Goal: Information Seeking & Learning: Learn about a topic

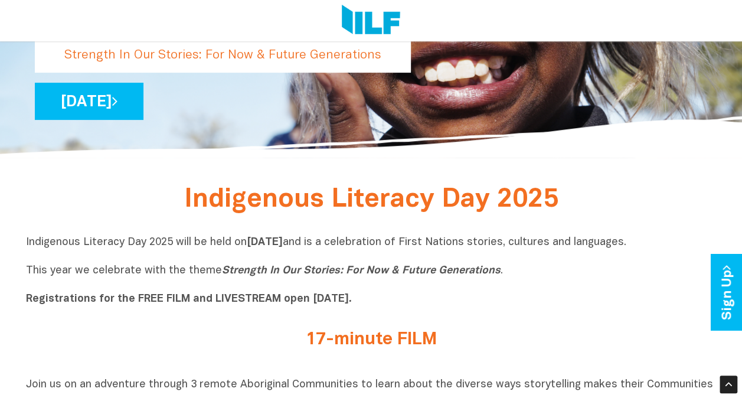
scroll to position [236, 0]
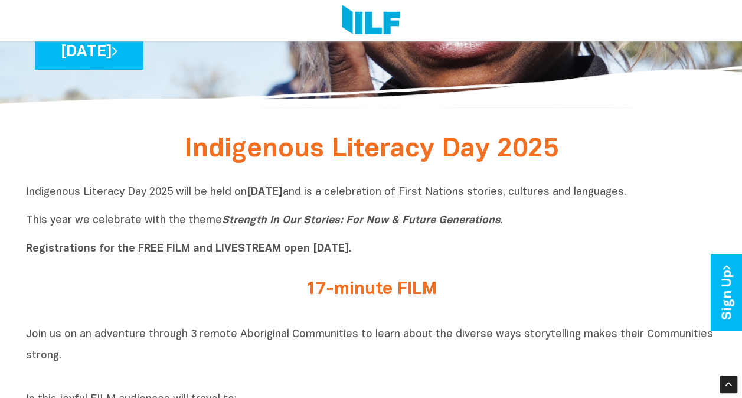
click at [222, 222] on icon "Strength In Our Stories: For Now & Future Generations" at bounding box center [361, 220] width 278 height 10
click at [492, 223] on p "Indigenous Literacy Day 2025 will be held [DATE][DATE] and is a celebration of …" at bounding box center [371, 220] width 690 height 71
drag, startPoint x: 492, startPoint y: 223, endPoint x: 288, endPoint y: 230, distance: 204.3
click at [288, 230] on p "Indigenous Literacy Day 2025 will be held [DATE][DATE] and is a celebration of …" at bounding box center [371, 220] width 690 height 71
click at [548, 225] on p "Indigenous Literacy Day 2025 will be held [DATE][DATE] and is a celebration of …" at bounding box center [371, 220] width 690 height 71
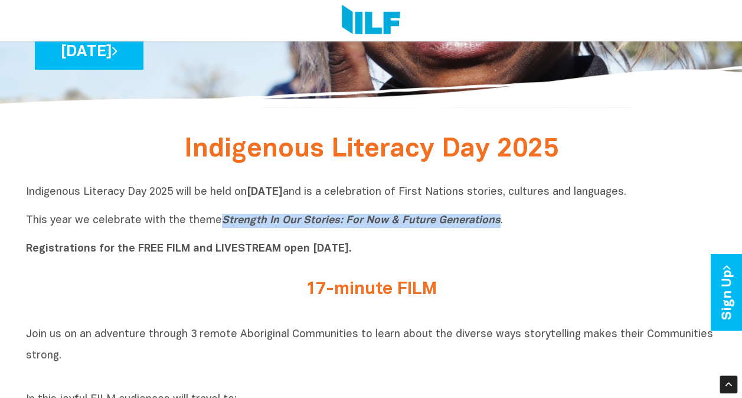
drag, startPoint x: 492, startPoint y: 222, endPoint x: 217, endPoint y: 218, distance: 275.0
click at [217, 218] on p "Indigenous Literacy Day 2025 will be held [DATE][DATE] and is a celebration of …" at bounding box center [371, 220] width 690 height 71
copy icon "Strength In Our Stories: For Now & Future Generations"
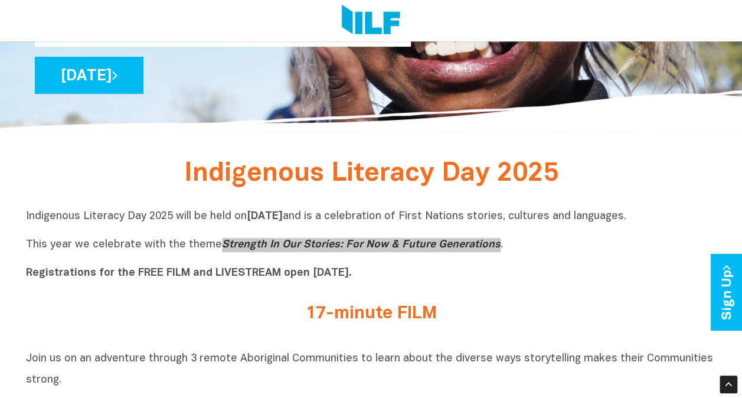
scroll to position [225, 0]
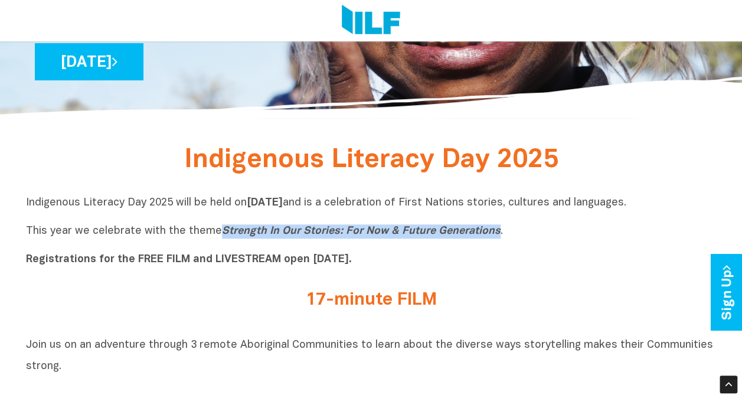
copy icon "Strength In Our Stories: For Now & Future Generations"
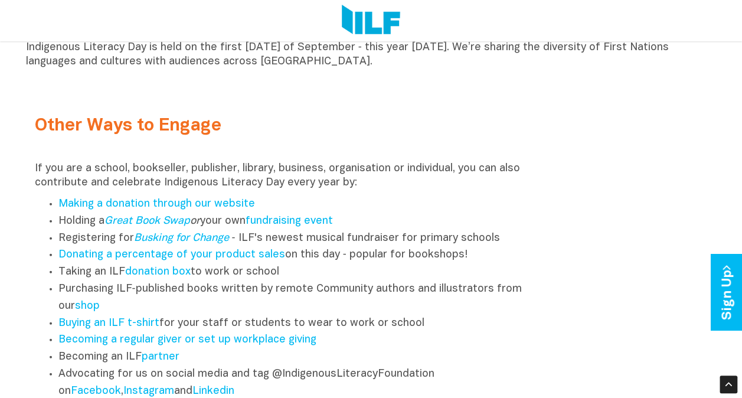
scroll to position [1332, 0]
